Goal: Task Accomplishment & Management: Use online tool/utility

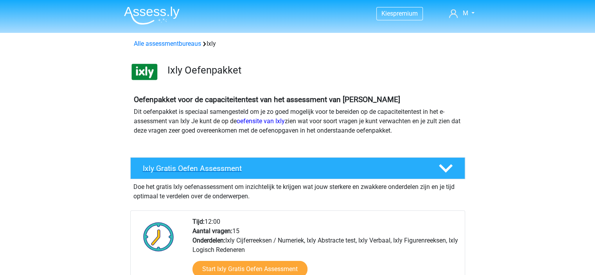
click at [445, 168] on icon at bounding box center [446, 169] width 14 height 14
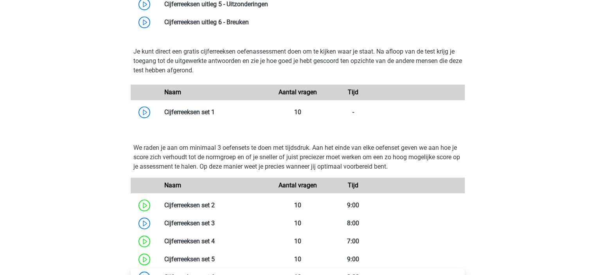
scroll to position [626, 0]
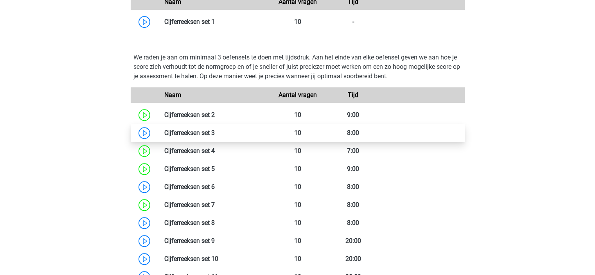
click at [215, 132] on link at bounding box center [215, 132] width 0 height 7
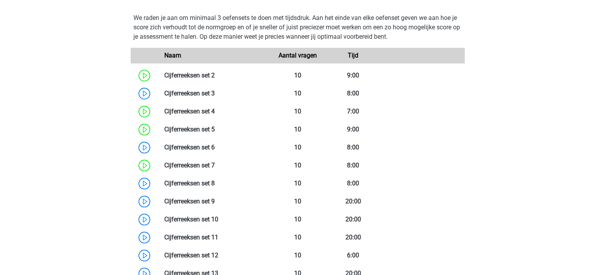
scroll to position [665, 0]
click at [215, 184] on link at bounding box center [215, 183] width 0 height 7
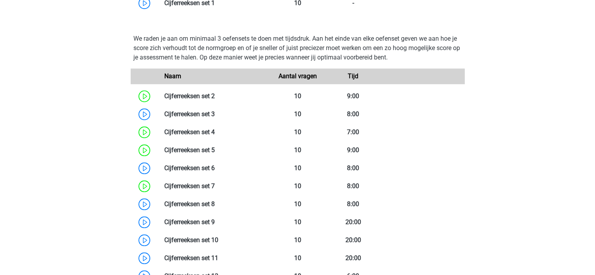
scroll to position [626, 0]
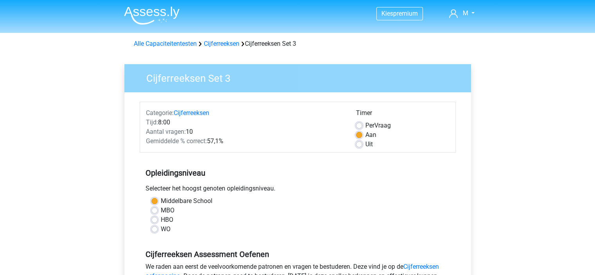
scroll to position [196, 0]
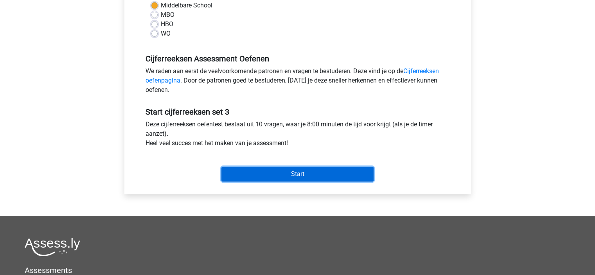
click at [305, 173] on input "Start" at bounding box center [297, 174] width 152 height 15
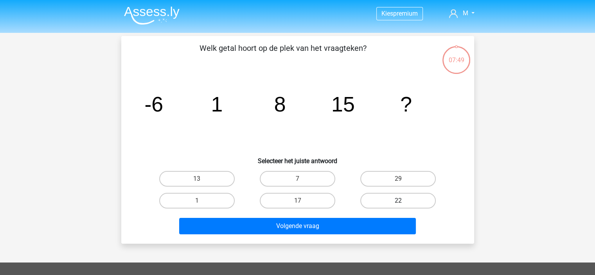
click at [396, 195] on label "22" at bounding box center [398, 201] width 76 height 16
click at [398, 201] on input "22" at bounding box center [400, 203] width 5 height 5
radio input "true"
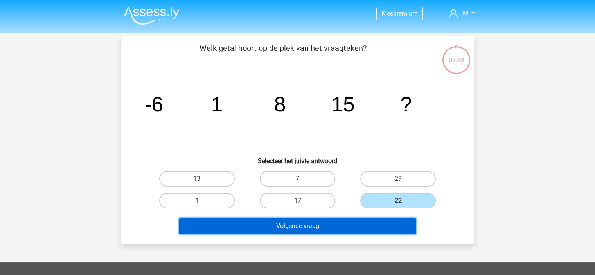
click at [371, 226] on button "Volgende vraag" at bounding box center [297, 226] width 237 height 16
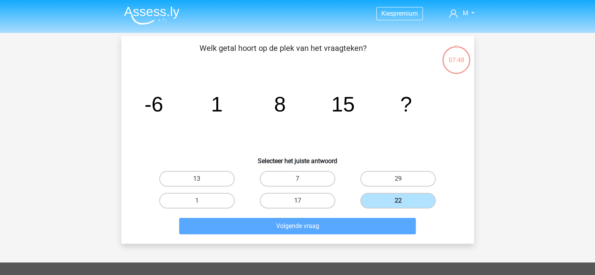
scroll to position [36, 0]
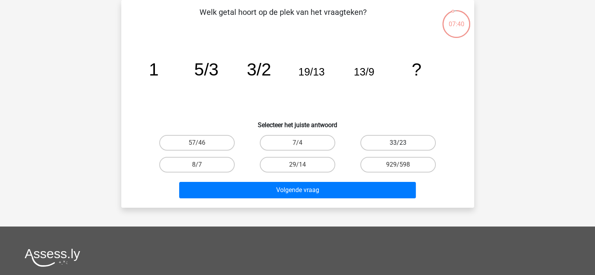
click at [409, 144] on label "33/23" at bounding box center [398, 143] width 76 height 16
click at [403, 144] on input "33/23" at bounding box center [400, 145] width 5 height 5
radio input "true"
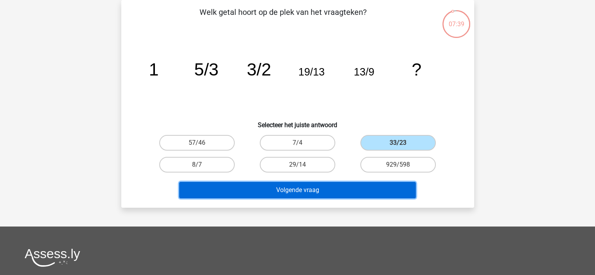
click at [349, 192] on button "Volgende vraag" at bounding box center [297, 190] width 237 height 16
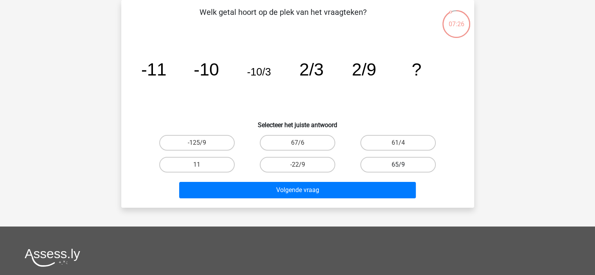
click at [387, 162] on label "65/9" at bounding box center [398, 165] width 76 height 16
click at [398, 165] on input "65/9" at bounding box center [400, 167] width 5 height 5
radio input "true"
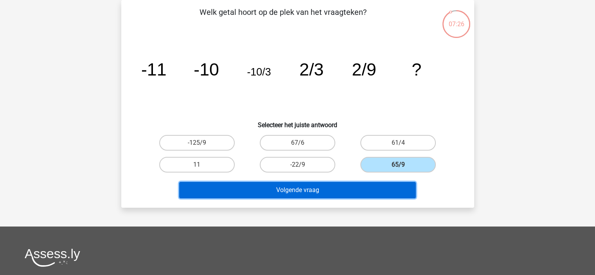
click at [382, 191] on button "Volgende vraag" at bounding box center [297, 190] width 237 height 16
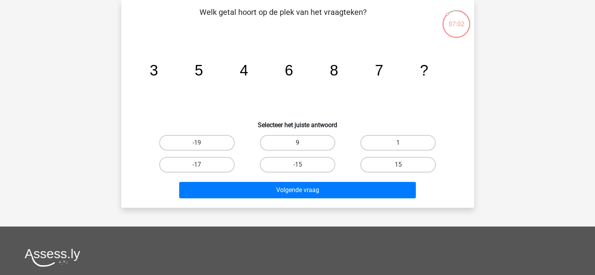
click at [297, 141] on label "9" at bounding box center [298, 143] width 76 height 16
click at [297, 143] on input "9" at bounding box center [299, 145] width 5 height 5
radio input "true"
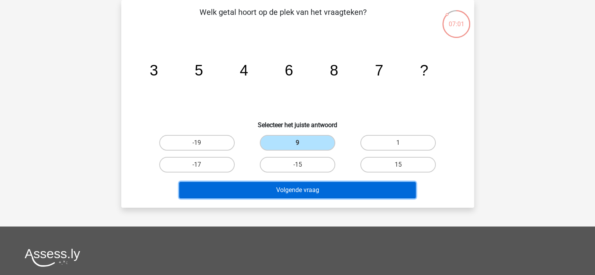
click at [301, 189] on button "Volgende vraag" at bounding box center [297, 190] width 237 height 16
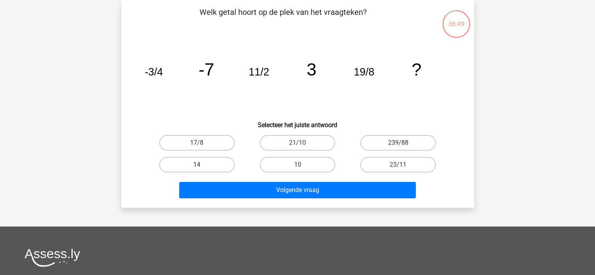
click at [204, 161] on label "14" at bounding box center [197, 165] width 76 height 16
click at [202, 165] on input "14" at bounding box center [199, 167] width 5 height 5
radio input "true"
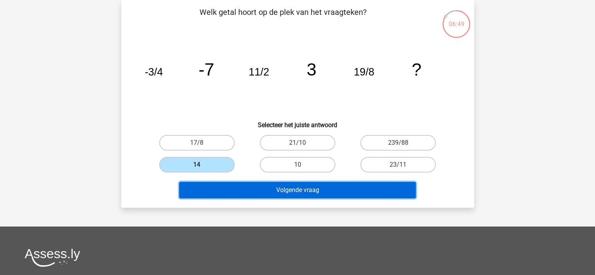
click at [310, 186] on button "Volgende vraag" at bounding box center [297, 190] width 237 height 16
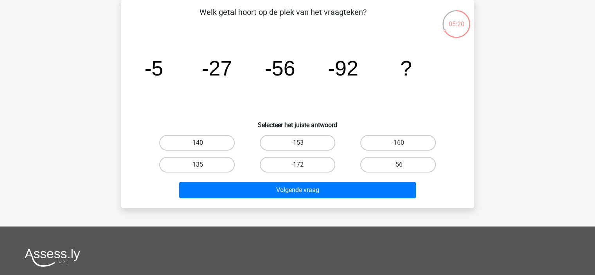
click at [216, 146] on label "-140" at bounding box center [197, 143] width 76 height 16
click at [202, 146] on input "-140" at bounding box center [199, 145] width 5 height 5
radio input "true"
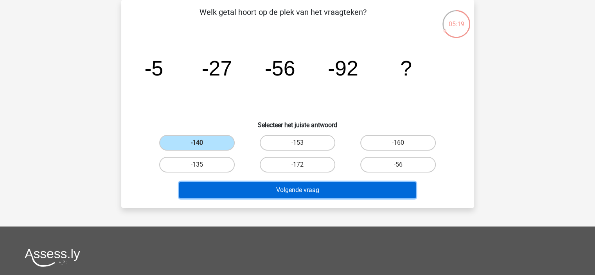
click at [275, 192] on button "Volgende vraag" at bounding box center [297, 190] width 237 height 16
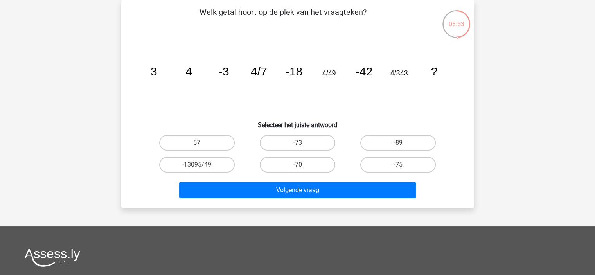
click at [311, 137] on label "-73" at bounding box center [298, 143] width 76 height 16
click at [302, 143] on input "-73" at bounding box center [299, 145] width 5 height 5
radio input "true"
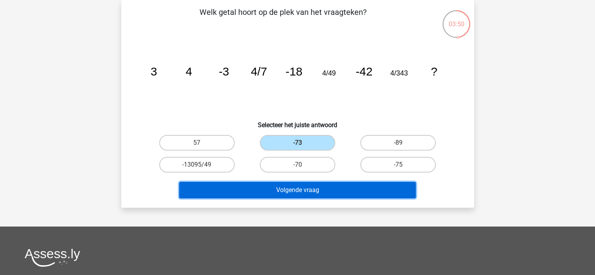
click at [326, 191] on button "Volgende vraag" at bounding box center [297, 190] width 237 height 16
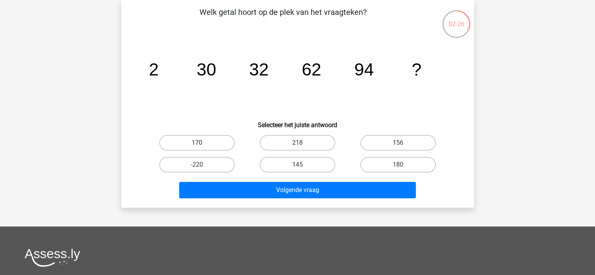
click at [195, 142] on label "170" at bounding box center [197, 143] width 76 height 16
click at [197, 143] on input "170" at bounding box center [199, 145] width 5 height 5
radio input "true"
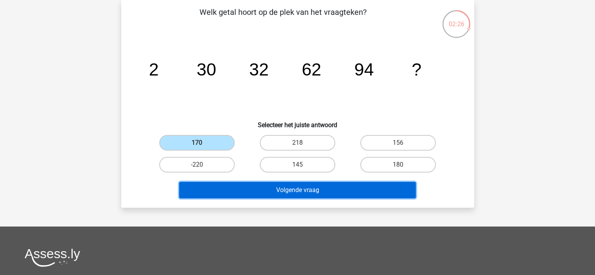
click at [324, 191] on button "Volgende vraag" at bounding box center [297, 190] width 237 height 16
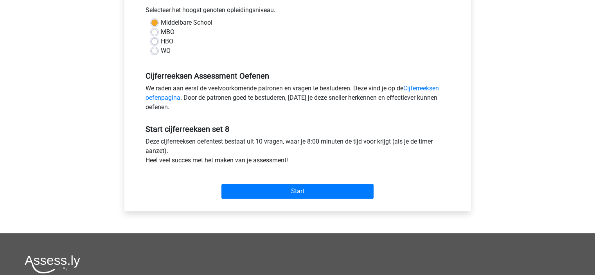
scroll to position [196, 0]
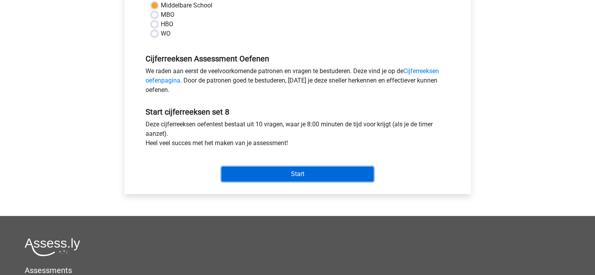
click at [311, 172] on input "Start" at bounding box center [297, 174] width 152 height 15
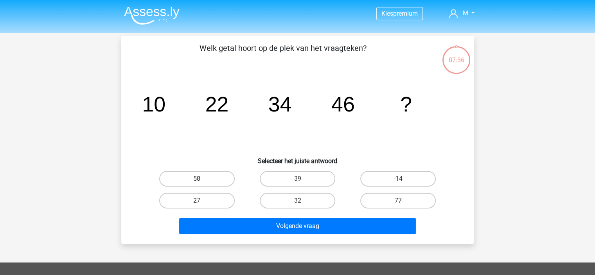
click at [214, 180] on label "58" at bounding box center [197, 179] width 76 height 16
click at [202, 180] on input "58" at bounding box center [199, 181] width 5 height 5
radio input "true"
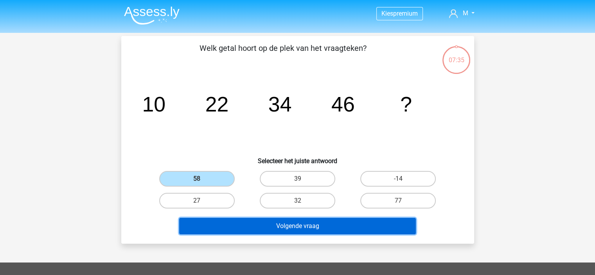
click at [334, 225] on button "Volgende vraag" at bounding box center [297, 226] width 237 height 16
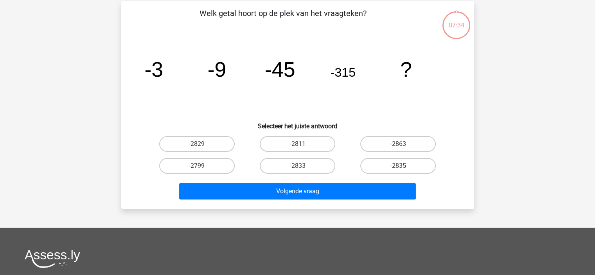
scroll to position [36, 0]
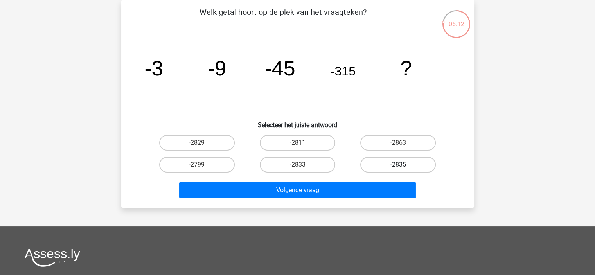
click at [383, 167] on label "-2835" at bounding box center [398, 165] width 76 height 16
click at [398, 167] on input "-2835" at bounding box center [400, 167] width 5 height 5
radio input "true"
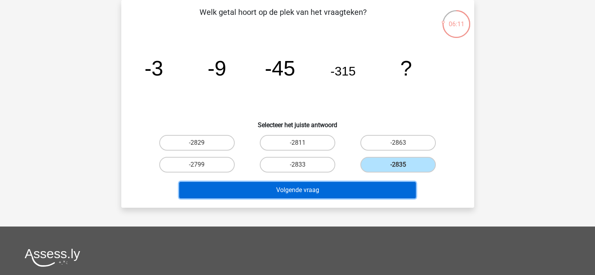
click at [369, 187] on button "Volgende vraag" at bounding box center [297, 190] width 237 height 16
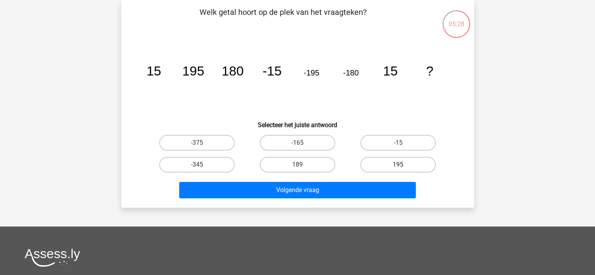
click at [385, 165] on label "195" at bounding box center [398, 165] width 76 height 16
click at [398, 165] on input "195" at bounding box center [400, 167] width 5 height 5
radio input "true"
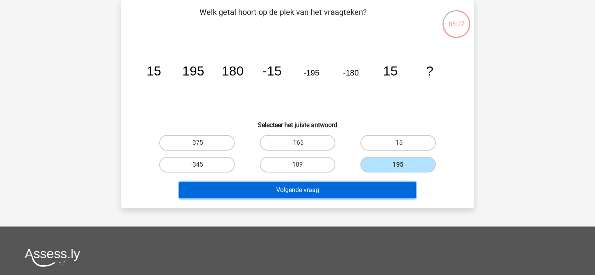
click at [331, 190] on button "Volgende vraag" at bounding box center [297, 190] width 237 height 16
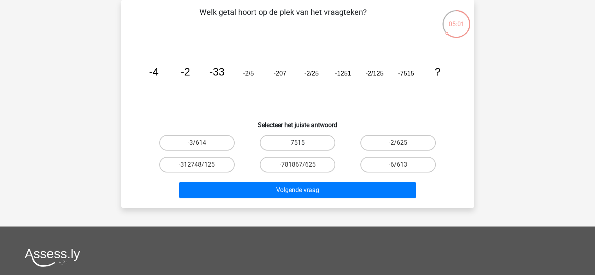
click at [302, 142] on label "7515" at bounding box center [298, 143] width 76 height 16
click at [302, 143] on input "7515" at bounding box center [299, 145] width 5 height 5
radio input "true"
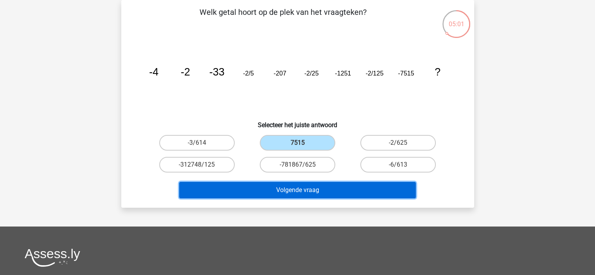
click at [298, 194] on button "Volgende vraag" at bounding box center [297, 190] width 237 height 16
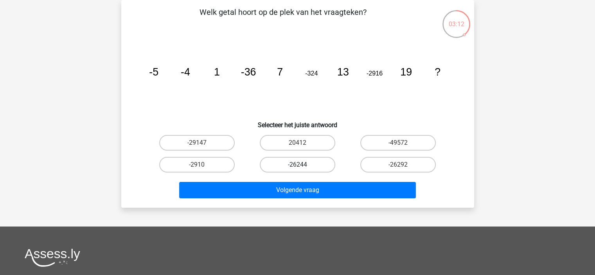
click at [296, 166] on label "-26244" at bounding box center [298, 165] width 76 height 16
click at [297, 166] on input "-26244" at bounding box center [299, 167] width 5 height 5
radio input "true"
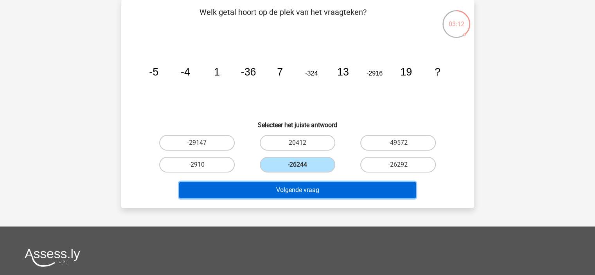
click at [301, 189] on button "Volgende vraag" at bounding box center [297, 190] width 237 height 16
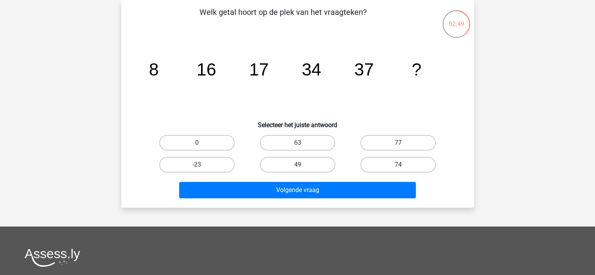
click at [391, 167] on label "74" at bounding box center [398, 165] width 76 height 16
click at [398, 167] on input "74" at bounding box center [400, 167] width 5 height 5
radio input "true"
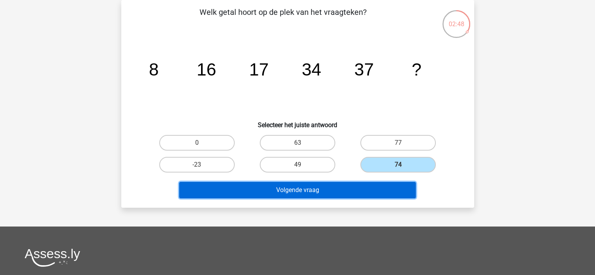
click at [376, 190] on button "Volgende vraag" at bounding box center [297, 190] width 237 height 16
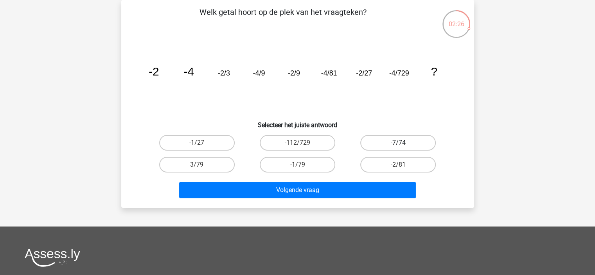
click at [395, 139] on label "-7/74" at bounding box center [398, 143] width 76 height 16
click at [398, 143] on input "-7/74" at bounding box center [400, 145] width 5 height 5
radio input "true"
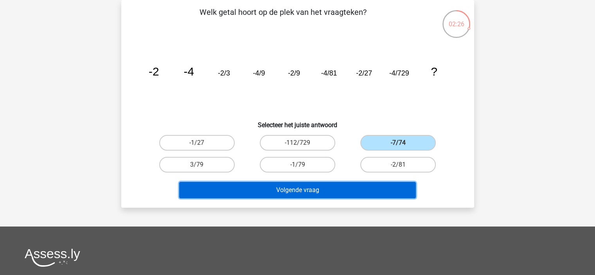
click at [361, 193] on button "Volgende vraag" at bounding box center [297, 190] width 237 height 16
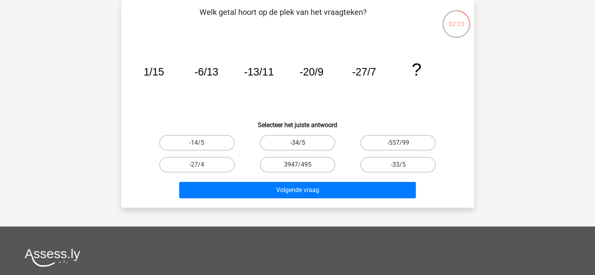
click at [288, 141] on label "-34/5" at bounding box center [298, 143] width 76 height 16
click at [297, 143] on input "-34/5" at bounding box center [299, 145] width 5 height 5
radio input "true"
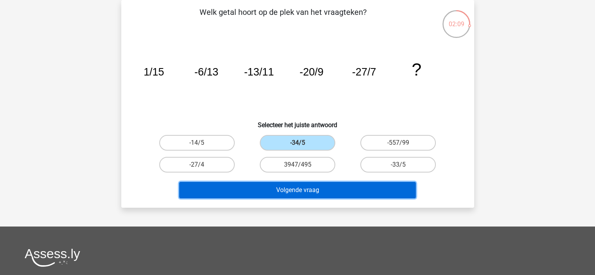
click at [317, 197] on button "Volgende vraag" at bounding box center [297, 190] width 237 height 16
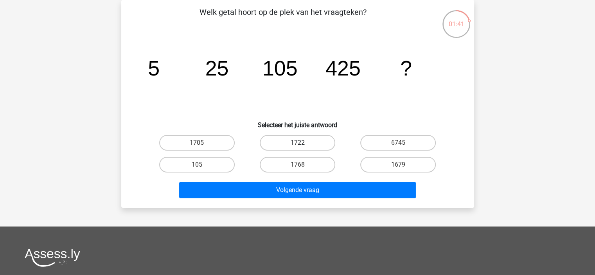
click at [273, 145] on label "1722" at bounding box center [298, 143] width 76 height 16
click at [297, 145] on input "1722" at bounding box center [299, 145] width 5 height 5
radio input "true"
click at [211, 148] on label "1705" at bounding box center [197, 143] width 76 height 16
click at [202, 148] on input "1705" at bounding box center [199, 145] width 5 height 5
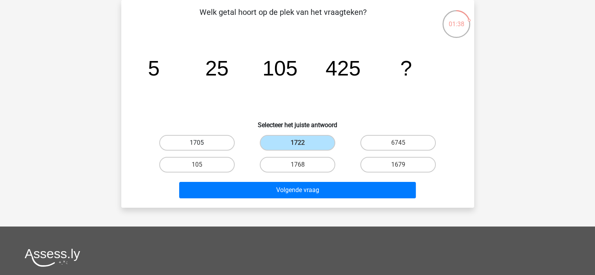
radio input "true"
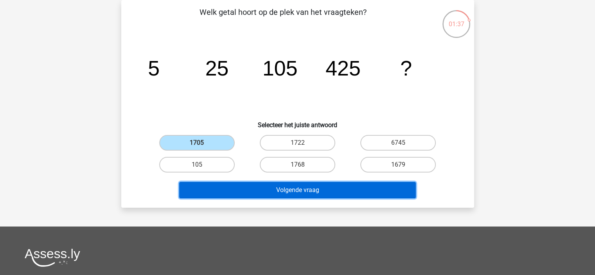
click at [317, 196] on button "Volgende vraag" at bounding box center [297, 190] width 237 height 16
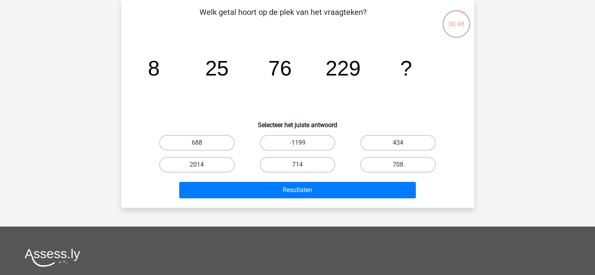
click at [197, 144] on input "688" at bounding box center [199, 145] width 5 height 5
radio input "true"
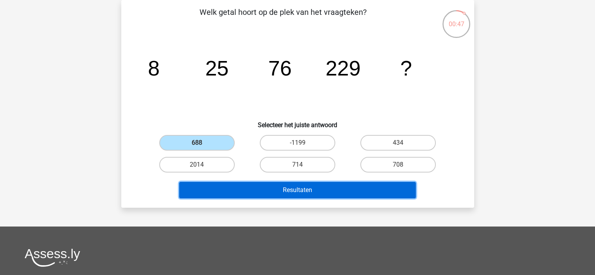
click at [303, 193] on button "Resultaten" at bounding box center [297, 190] width 237 height 16
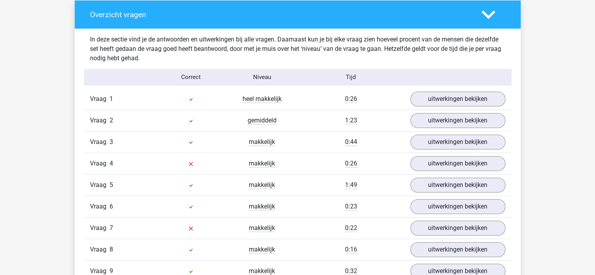
scroll to position [626, 0]
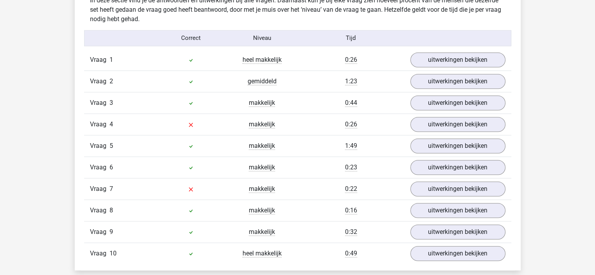
click at [29, 123] on div "Kies premium M [EMAIL_ADDRESS][DOMAIN_NAME]" at bounding box center [297, 233] width 595 height 1718
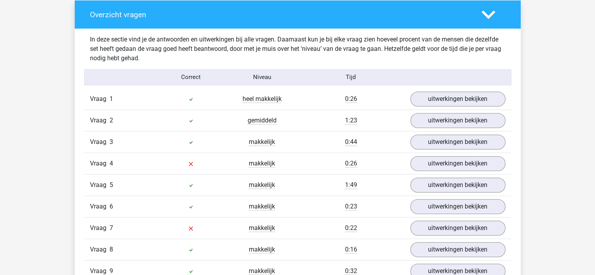
scroll to position [632, 0]
